Goal: Information Seeking & Learning: Learn about a topic

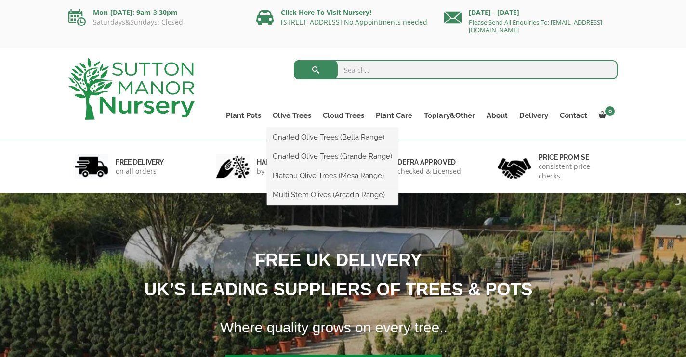
click at [294, 128] on ul "Gnarled Olive Trees (Bella Range) Gnarled Olive Trees (Grande Range) Plateau Ol…" at bounding box center [332, 166] width 131 height 77
click at [295, 113] on link "Olive Trees" at bounding box center [292, 115] width 50 height 13
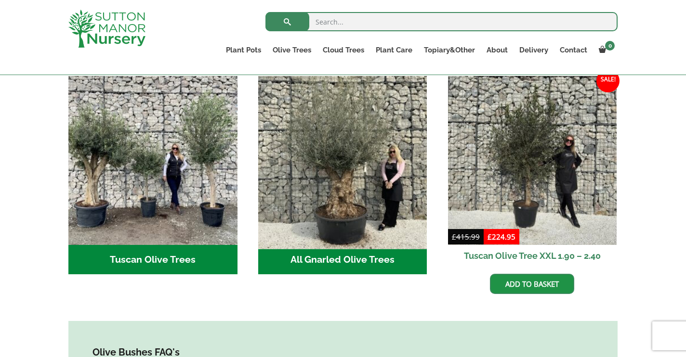
scroll to position [357, 0]
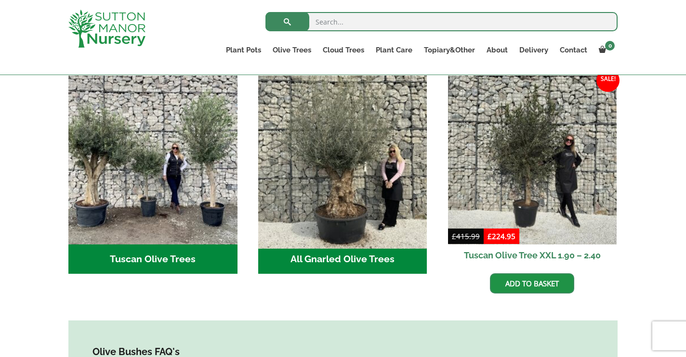
click at [344, 215] on img "Visit product category All Gnarled Olive Trees" at bounding box center [342, 159] width 177 height 177
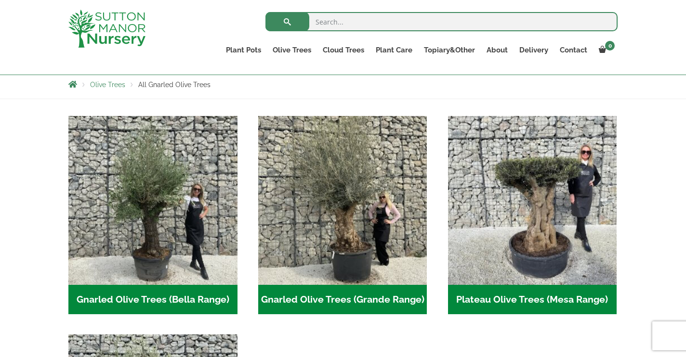
scroll to position [174, 0]
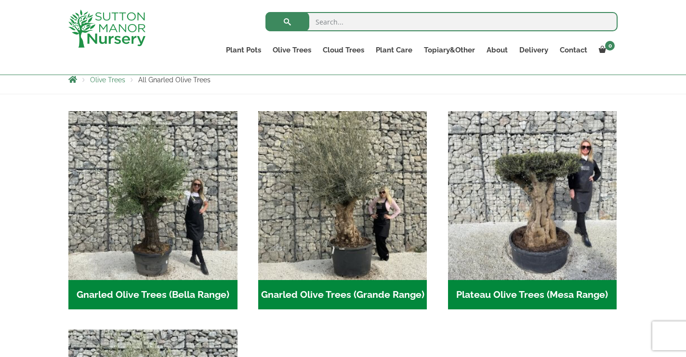
click at [197, 292] on h2 "Gnarled Olive Trees (Bella Range) (65)" at bounding box center [152, 295] width 169 height 30
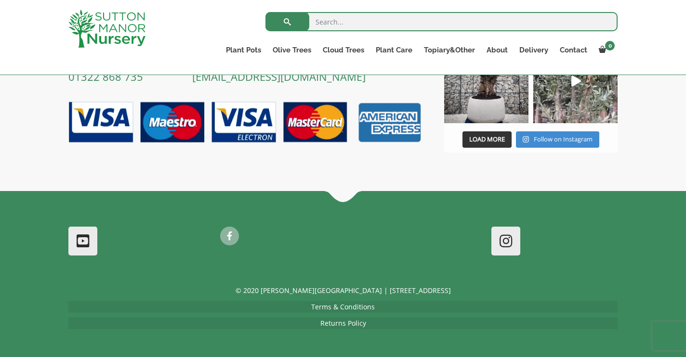
scroll to position [466, 0]
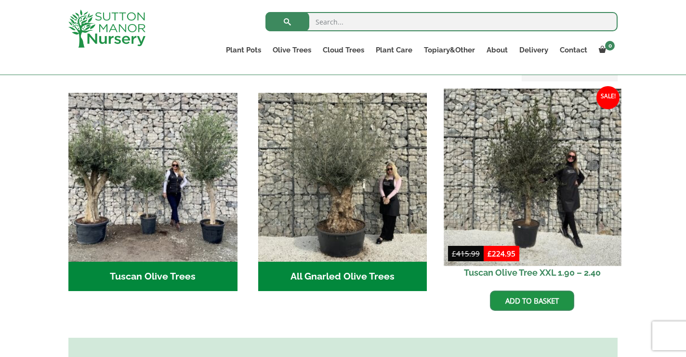
click at [508, 169] on img at bounding box center [532, 177] width 177 height 177
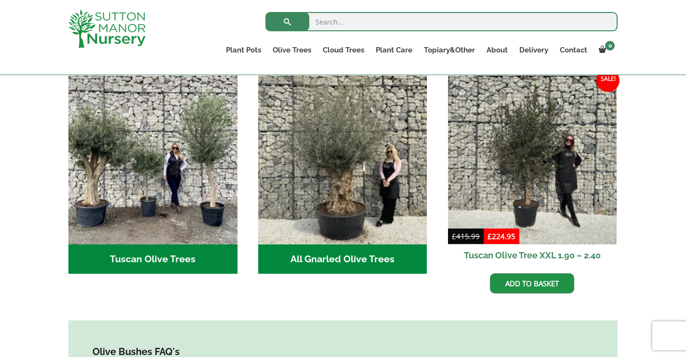
click at [149, 245] on h2 "Tuscan Olive Trees (2)" at bounding box center [152, 260] width 169 height 30
click at [371, 246] on h2 "All Gnarled Olive Trees (133)" at bounding box center [342, 260] width 169 height 30
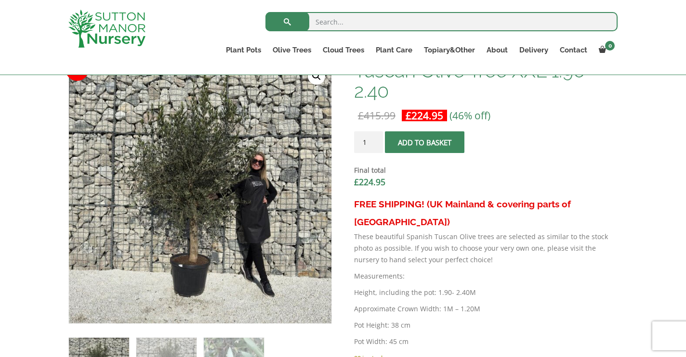
scroll to position [314, 0]
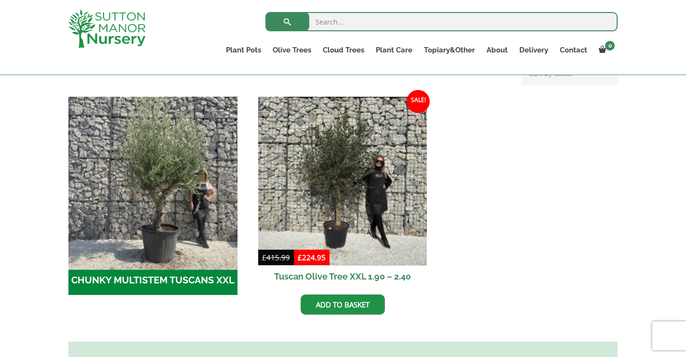
scroll to position [274, 0]
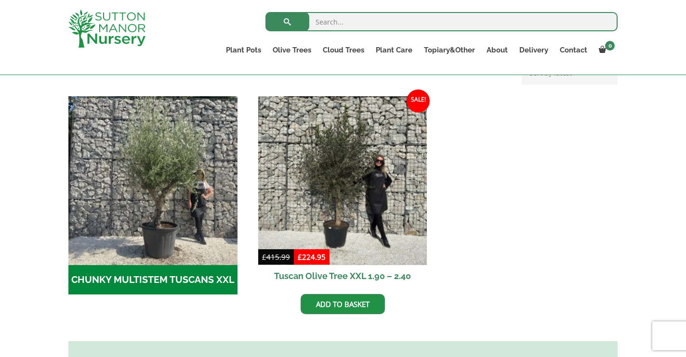
click at [170, 278] on h2 "CHUNKY MULTISTEM TUSCANS XXL (1)" at bounding box center [152, 280] width 169 height 30
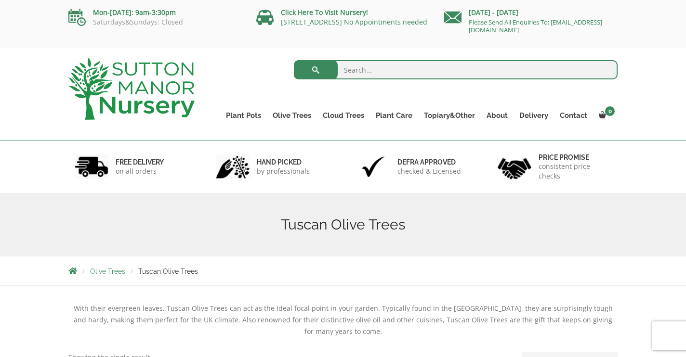
scroll to position [0, 0]
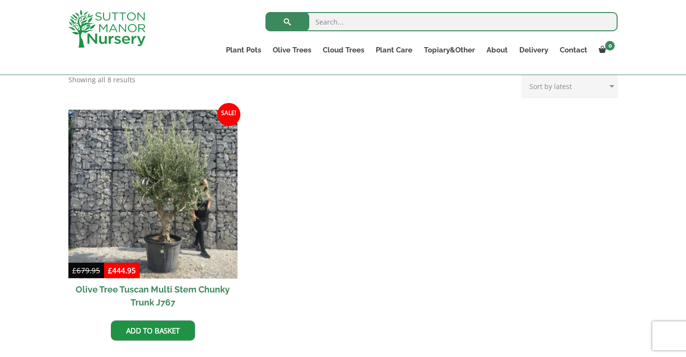
scroll to position [212, 0]
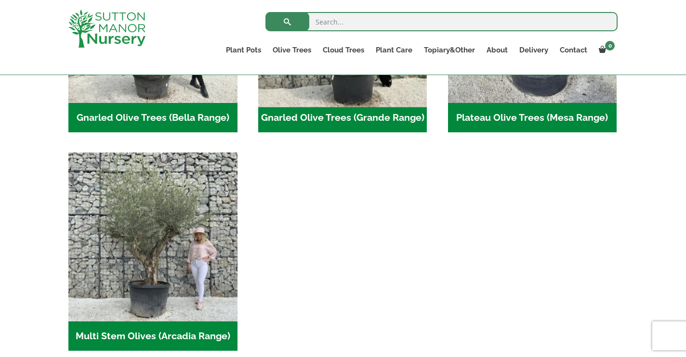
scroll to position [352, 0]
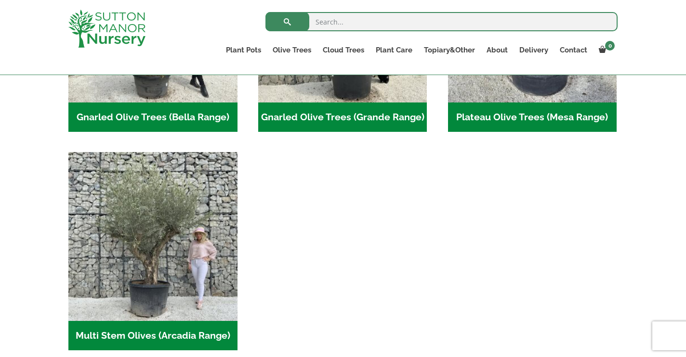
click at [215, 338] on h2 "Multi Stem Olives (Arcadia Range) (15)" at bounding box center [152, 336] width 169 height 30
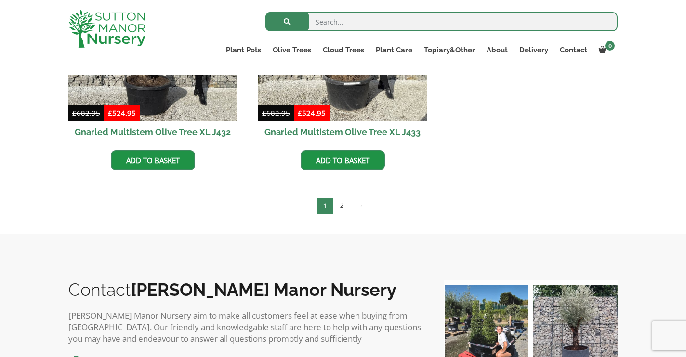
scroll to position [1499, 0]
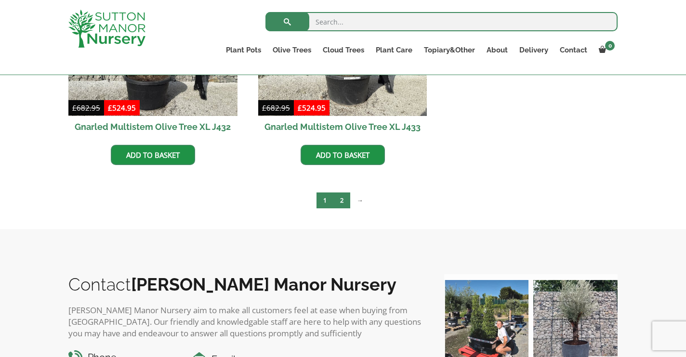
click at [344, 201] on link "2" at bounding box center [341, 201] width 17 height 16
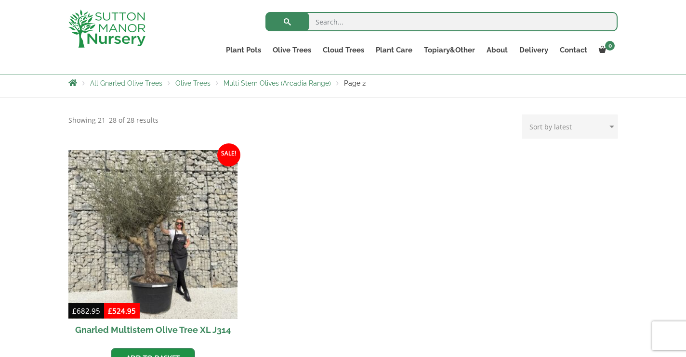
scroll to position [172, 0]
